Goal: Register for event/course

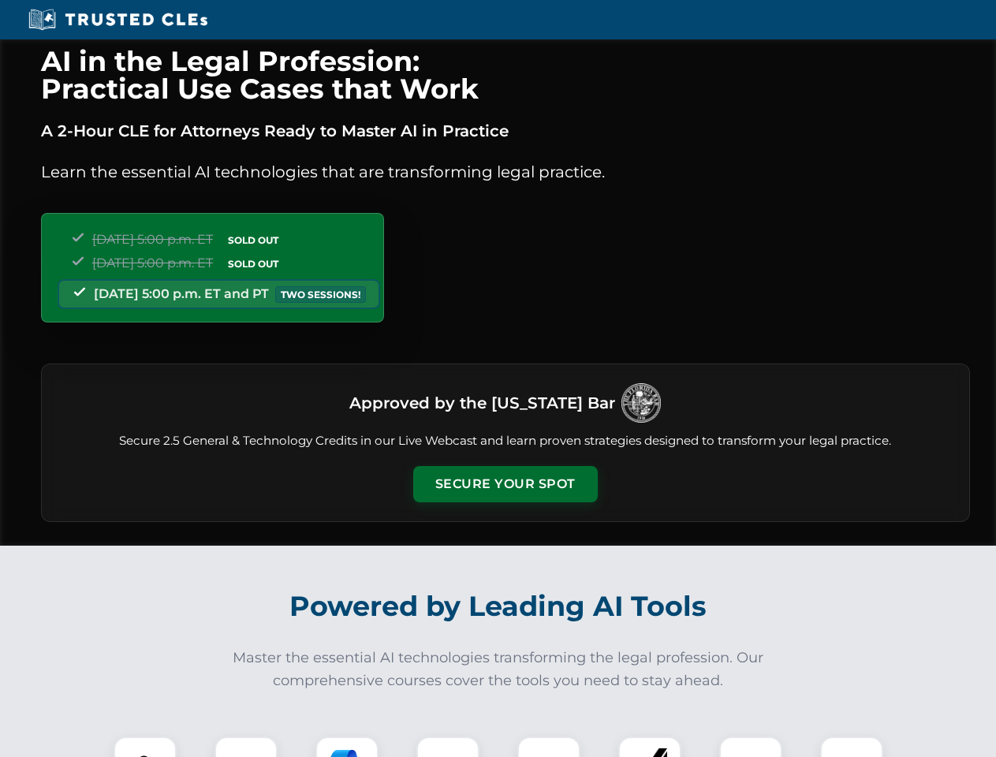
click at [505, 484] on button "Secure Your Spot" at bounding box center [505, 484] width 185 height 36
click at [145, 747] on img at bounding box center [145, 769] width 46 height 46
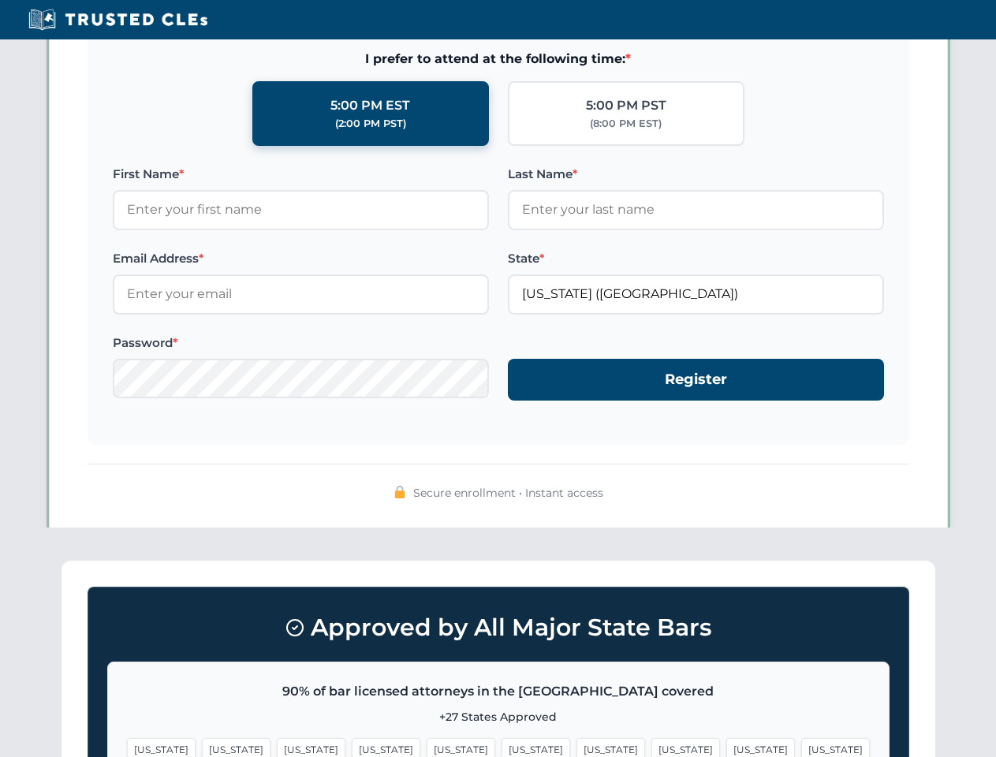
click at [577, 747] on span "[US_STATE]" at bounding box center [611, 749] width 69 height 23
click at [727, 747] on span "[US_STATE]" at bounding box center [761, 749] width 69 height 23
